Goal: Transaction & Acquisition: Purchase product/service

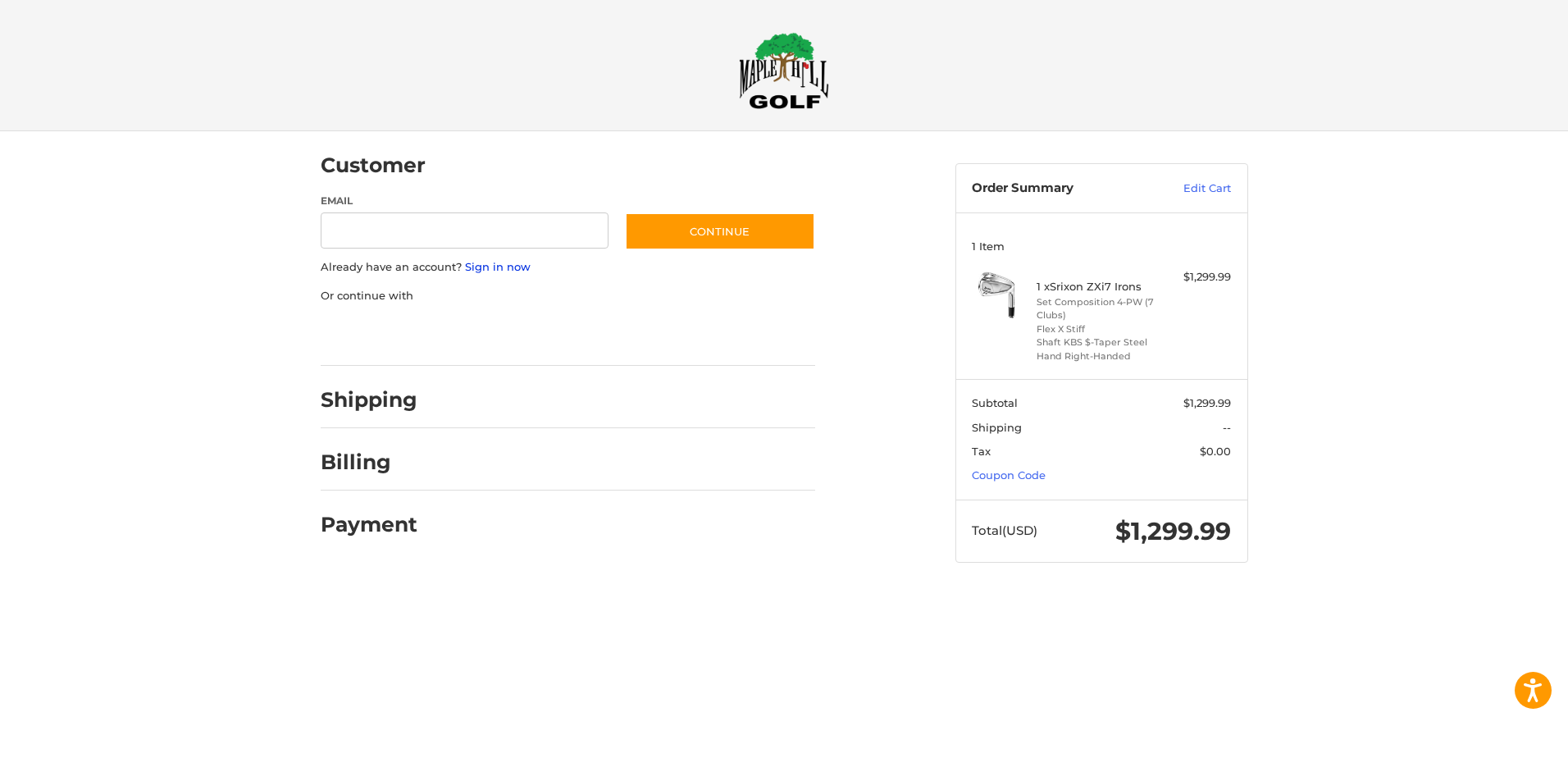
click at [505, 267] on link "Sign in now" at bounding box center [497, 266] width 65 height 13
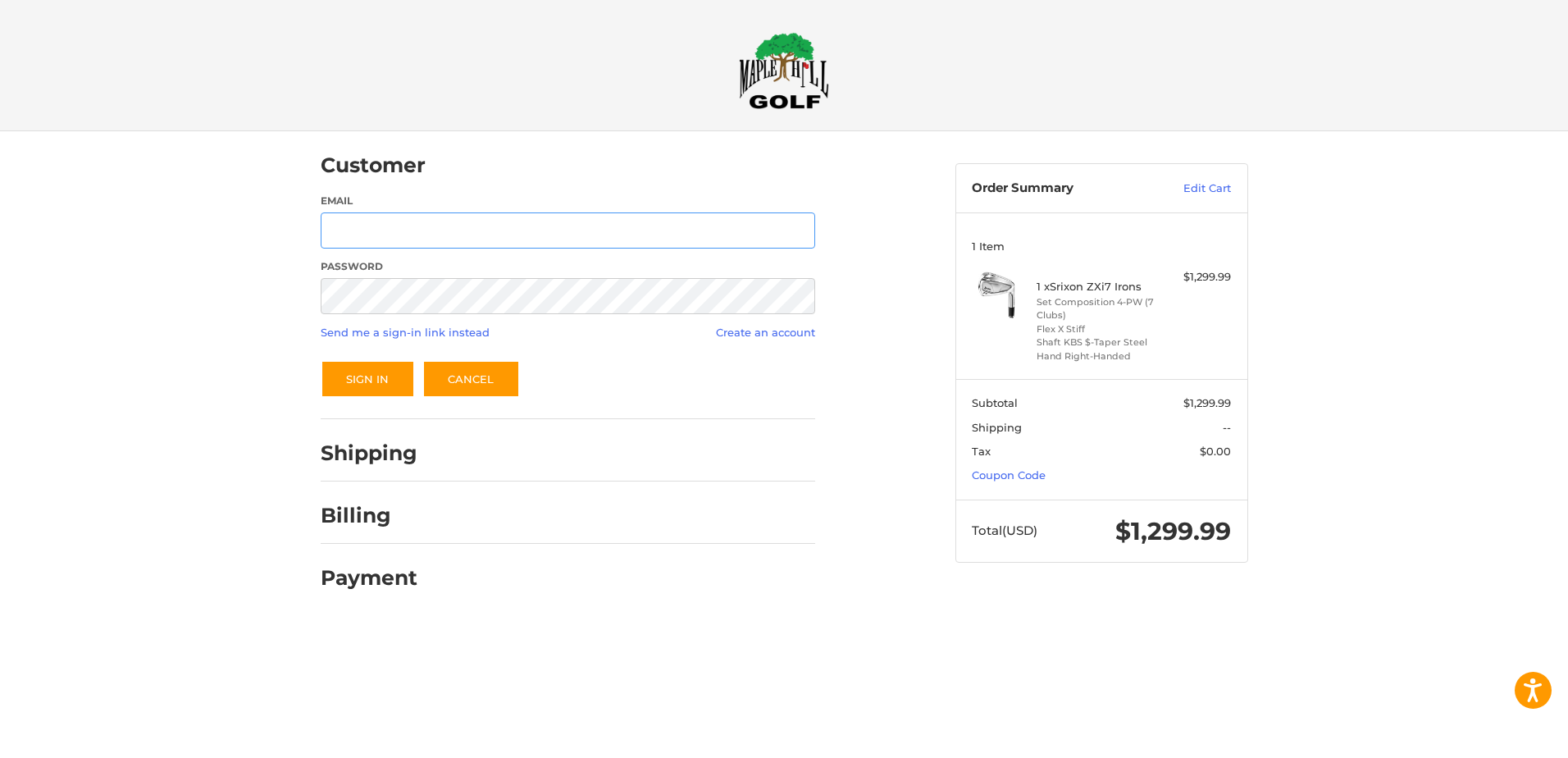
type input "**********"
click at [387, 377] on button "Sign In" at bounding box center [368, 378] width 94 height 37
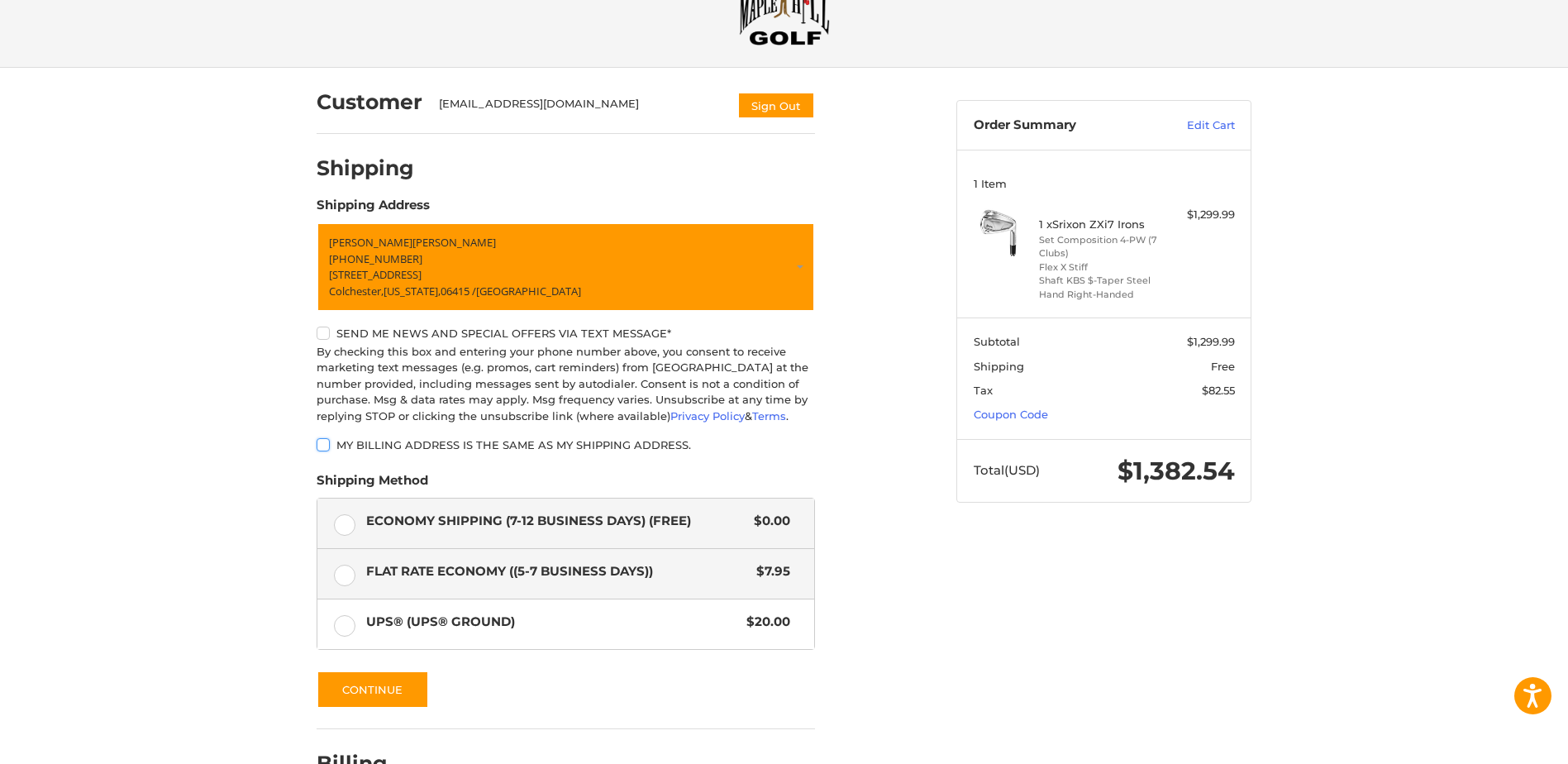
scroll to position [171, 0]
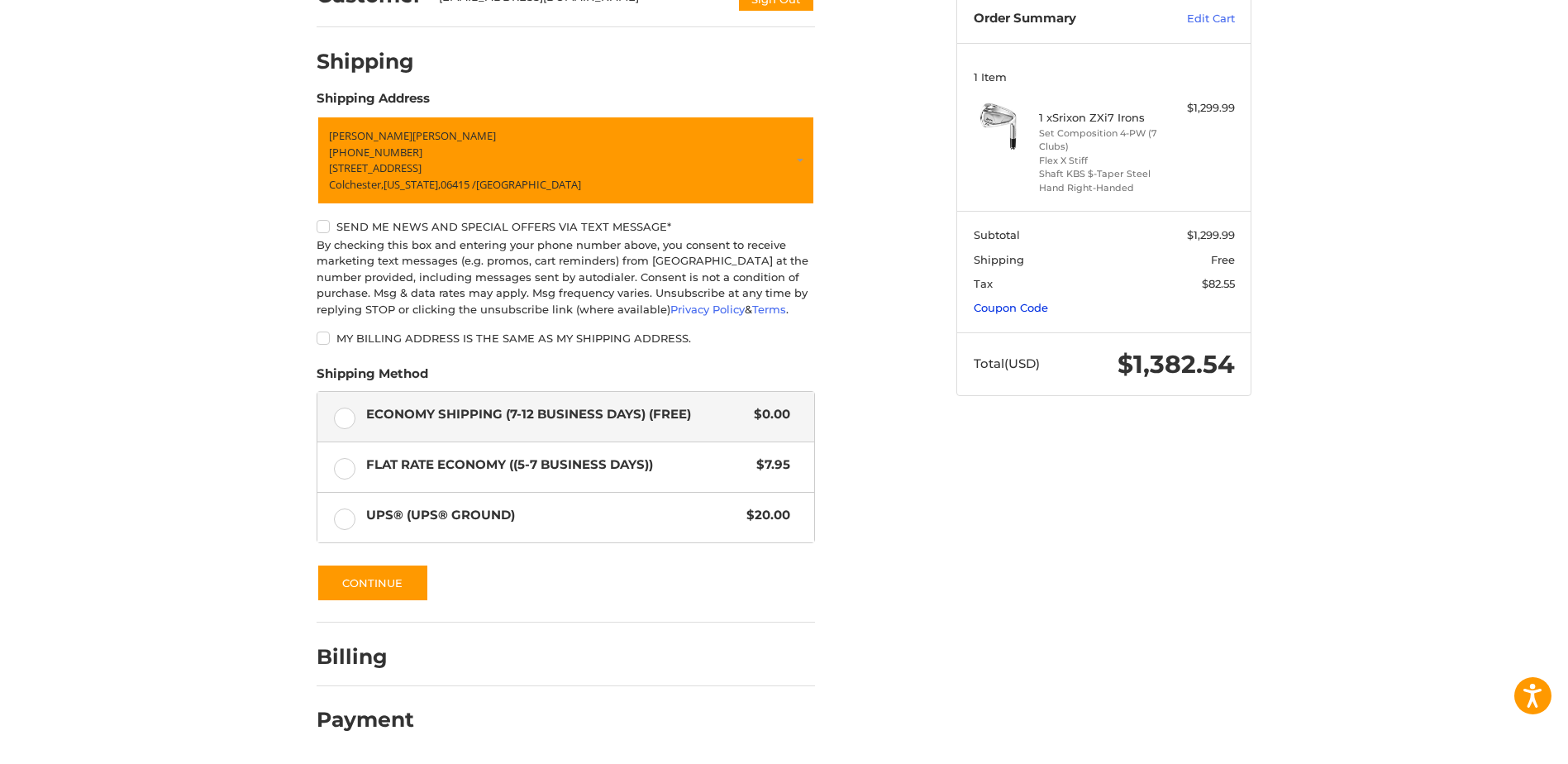
click at [1019, 307] on link "Coupon Code" at bounding box center [1011, 307] width 75 height 13
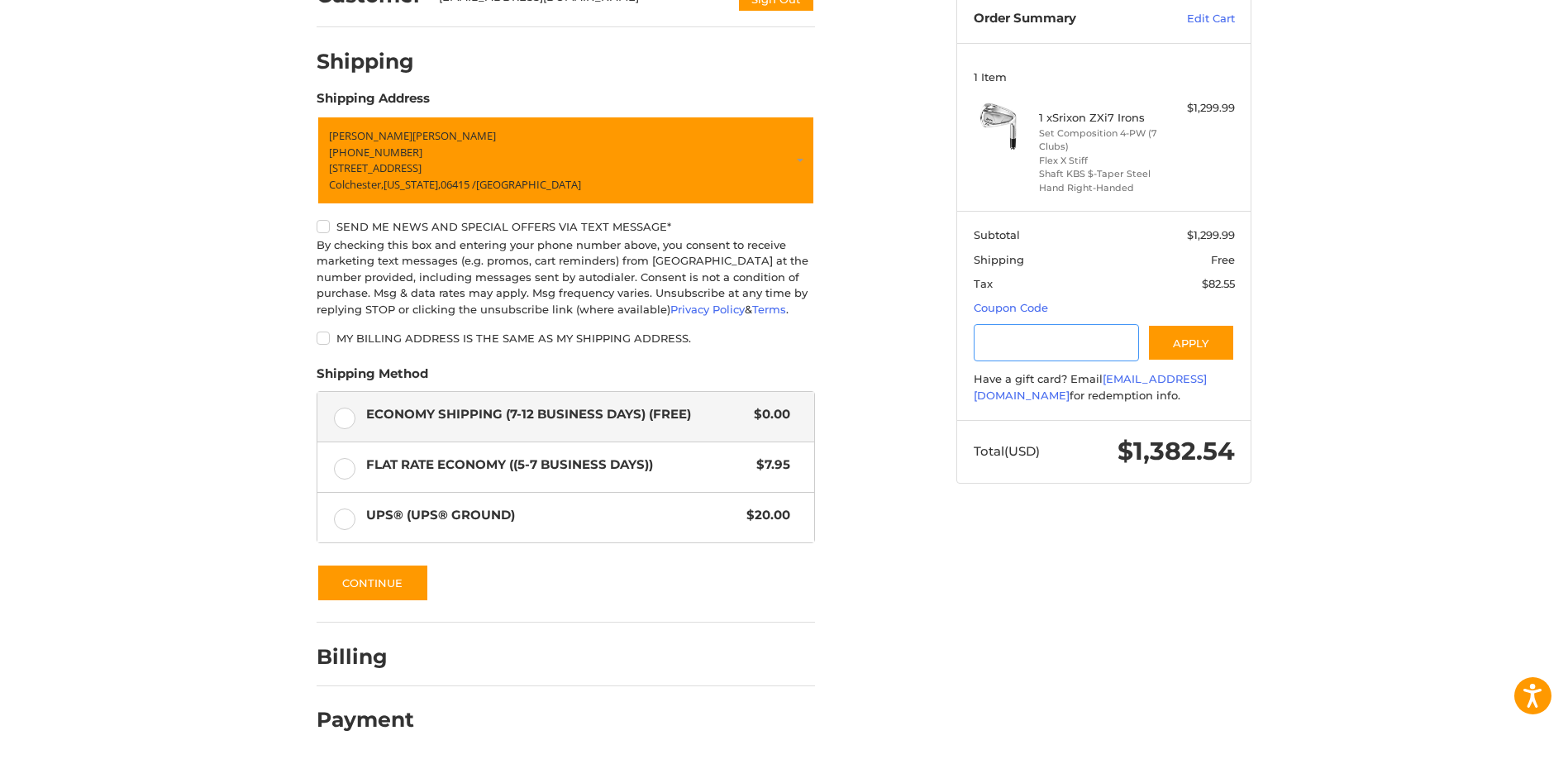
click at [1038, 350] on input "Gift Certificate or Coupon Code" at bounding box center [1057, 342] width 166 height 37
